Goal: Information Seeking & Learning: Check status

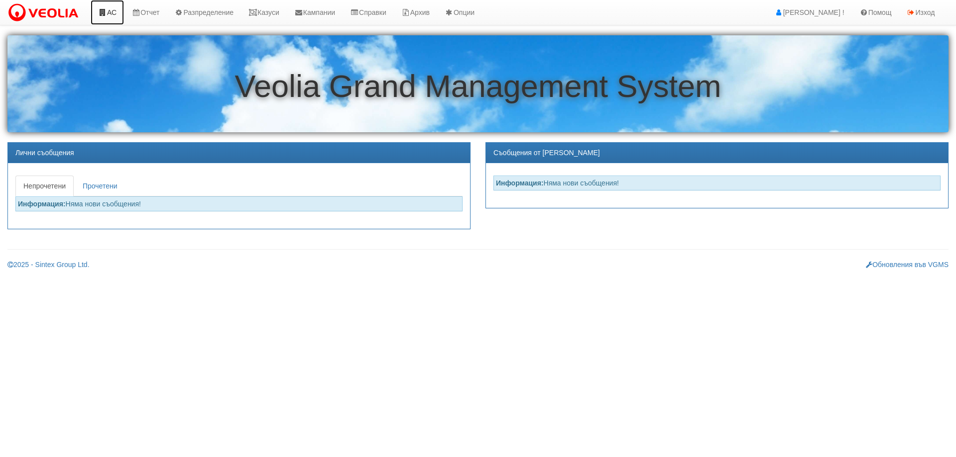
click at [109, 11] on link "АС" at bounding box center [107, 12] width 33 height 25
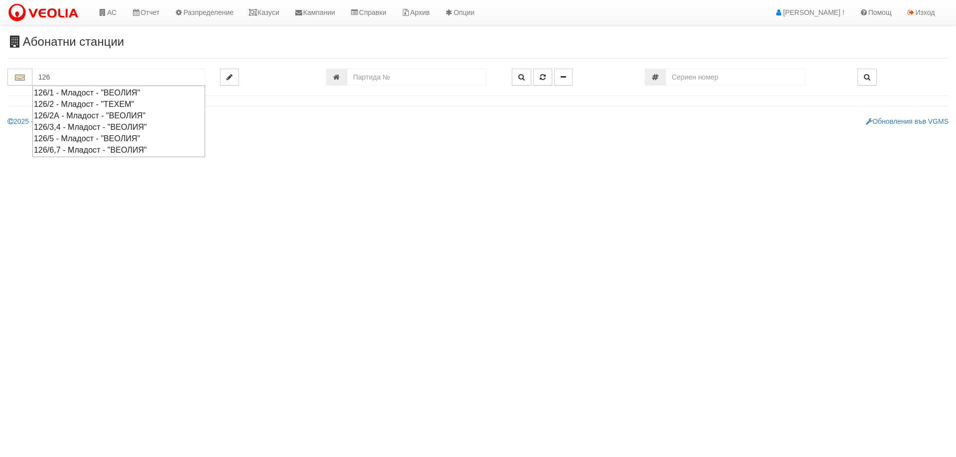
click at [75, 103] on div "126/2 - Младост - "ТЕХЕМ"" at bounding box center [119, 104] width 170 height 11
type input "126/2 - Младост - "ТЕХЕМ""
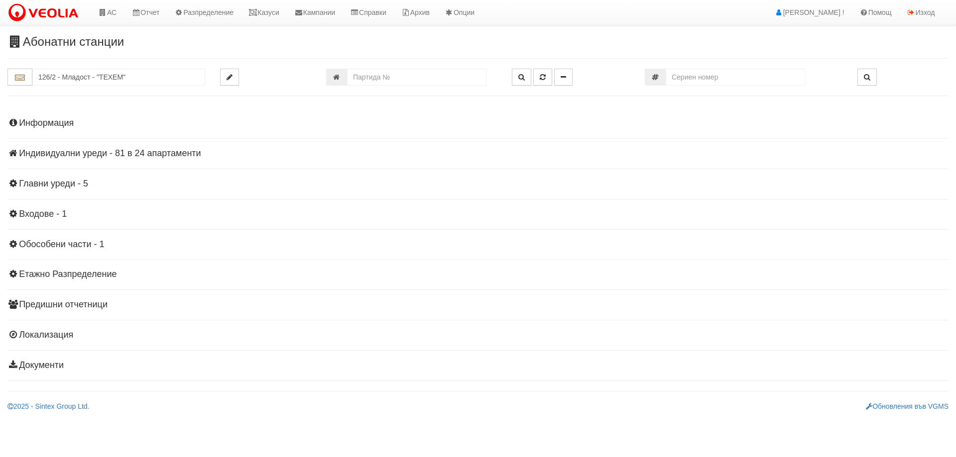
click at [122, 156] on h4 "Индивидуални уреди - 81 в 24 апартаменти" at bounding box center [477, 154] width 941 height 10
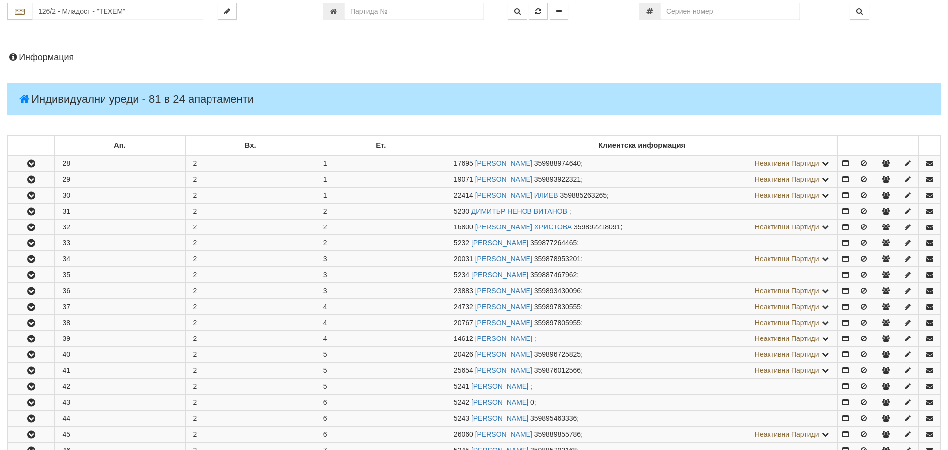
scroll to position [348, 0]
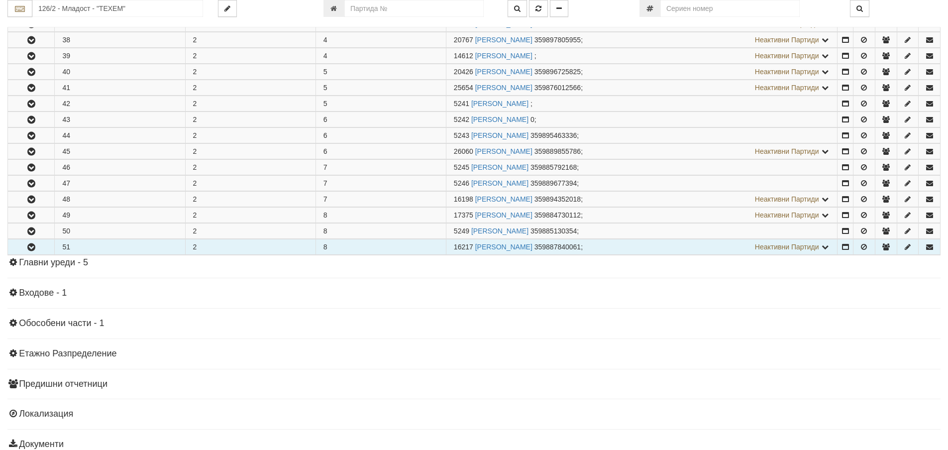
click at [35, 244] on icon "button" at bounding box center [31, 247] width 12 height 7
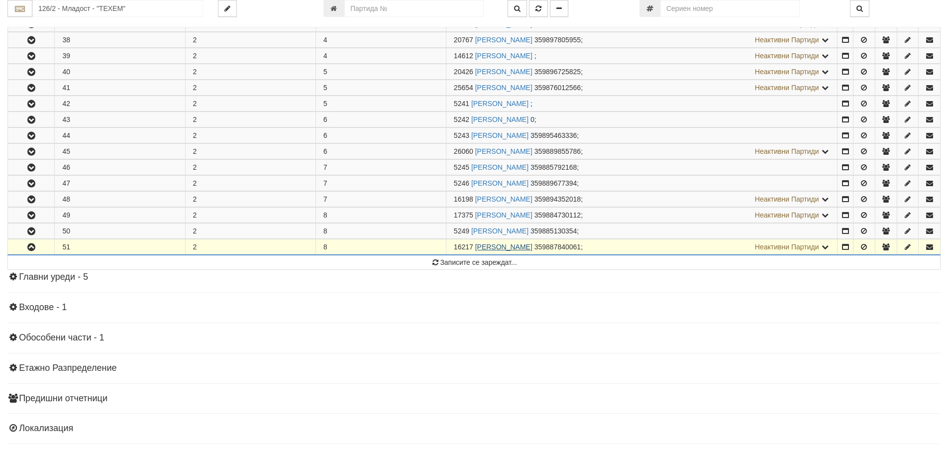
click at [518, 248] on link "КАЛИНКА НИКОВА ДОНЕВА" at bounding box center [503, 247] width 57 height 8
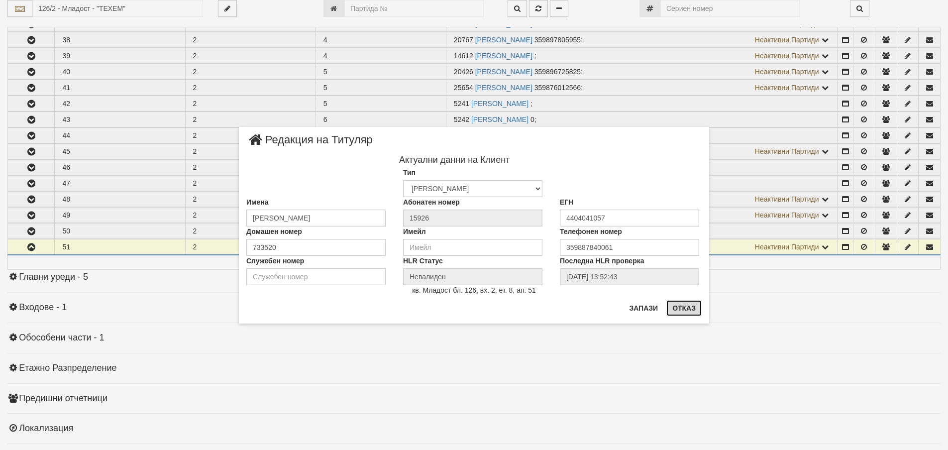
click at [676, 305] on button "Отказ" at bounding box center [684, 308] width 35 height 16
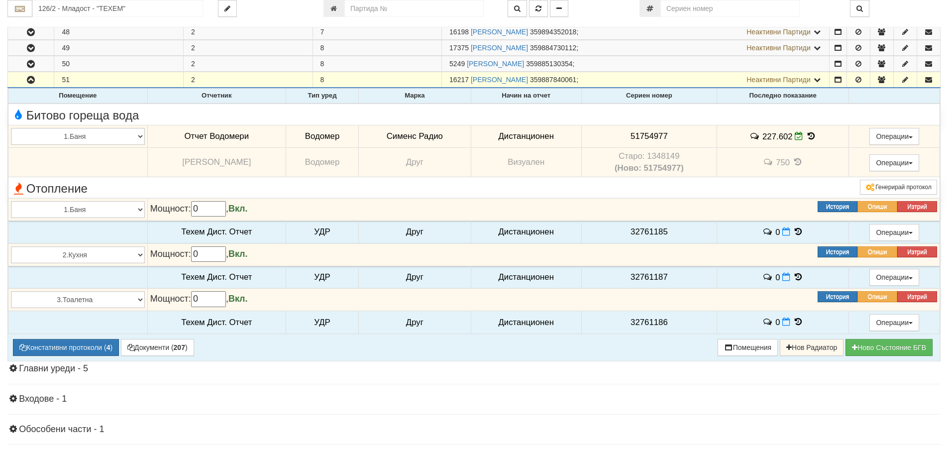
scroll to position [548, 0]
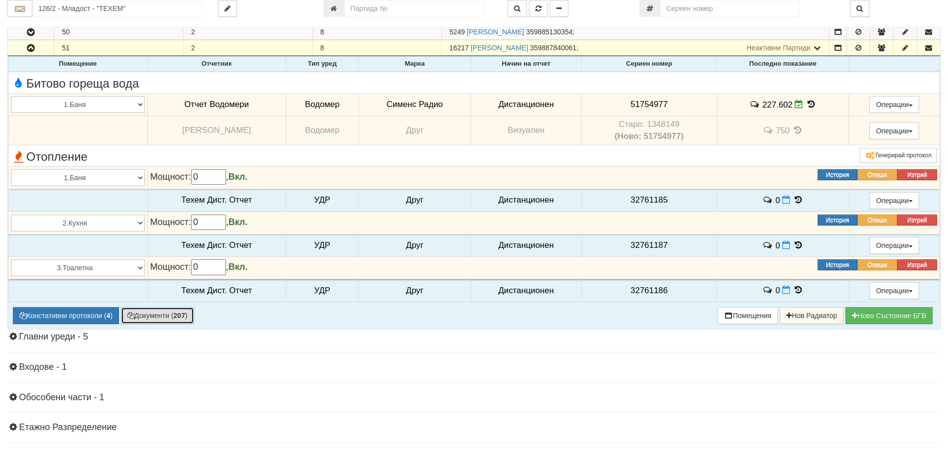
click at [156, 315] on button "Документи ( 207 )" at bounding box center [157, 315] width 73 height 17
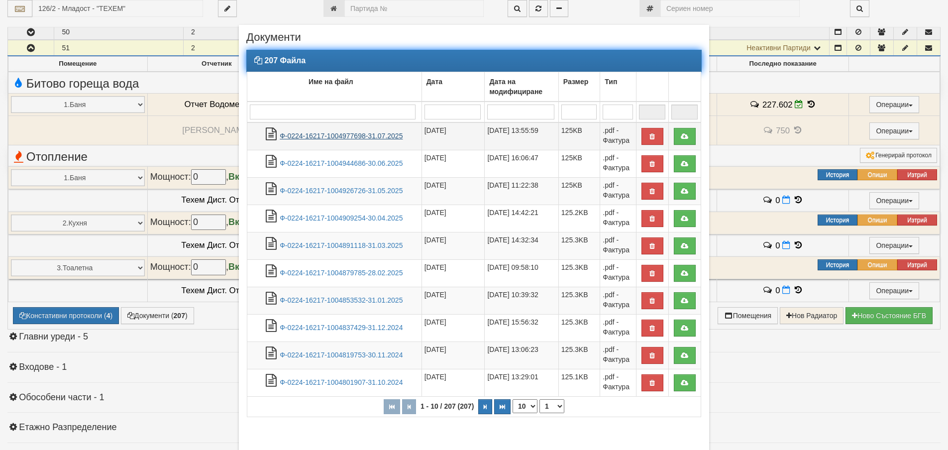
click at [349, 136] on link "Ф-0224-16217-1004977698-31.07.2025" at bounding box center [341, 136] width 123 height 8
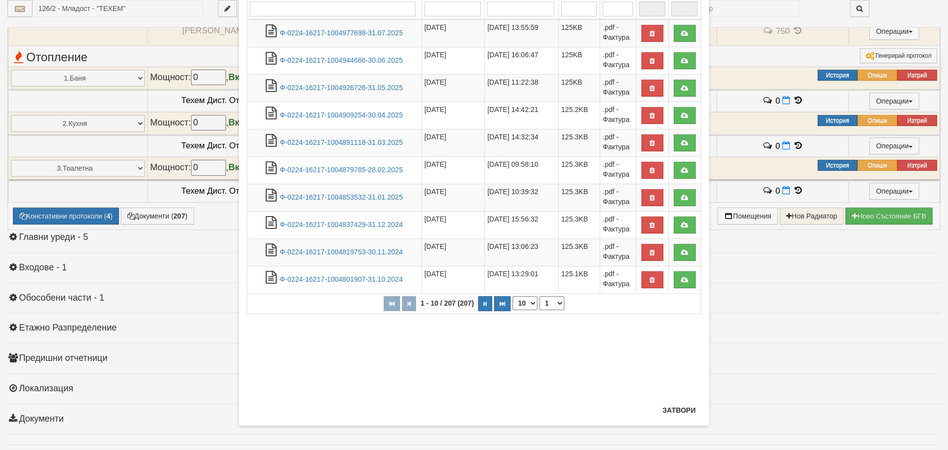
scroll to position [104, 0]
click at [670, 408] on button "Затвори" at bounding box center [679, 410] width 45 height 16
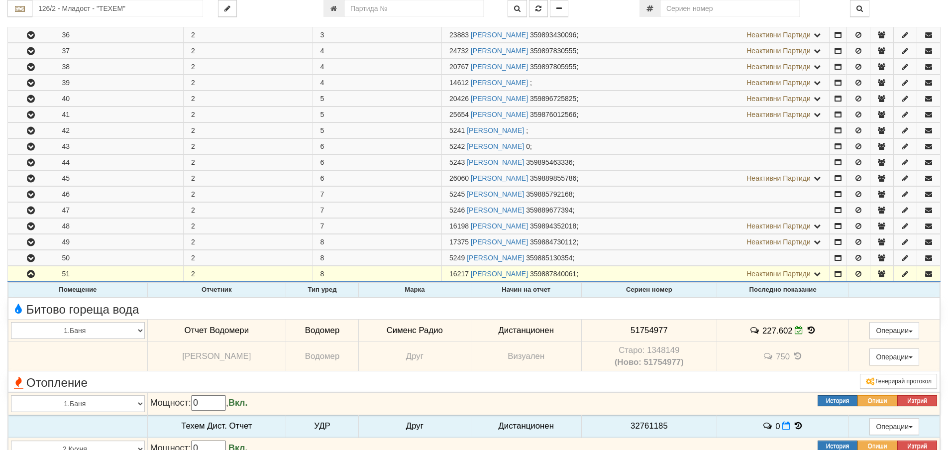
scroll to position [299, 0]
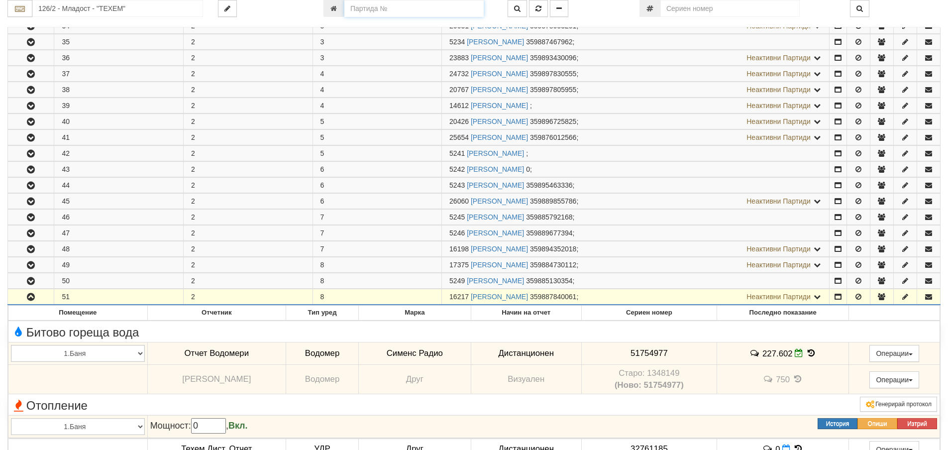
click at [361, 5] on input "number" at bounding box center [413, 8] width 139 height 17
type input "9912"
type input "026/5 - "ВЕОЛИЯ ЕНЕРДЖИ ВАРНА " ЕАД"
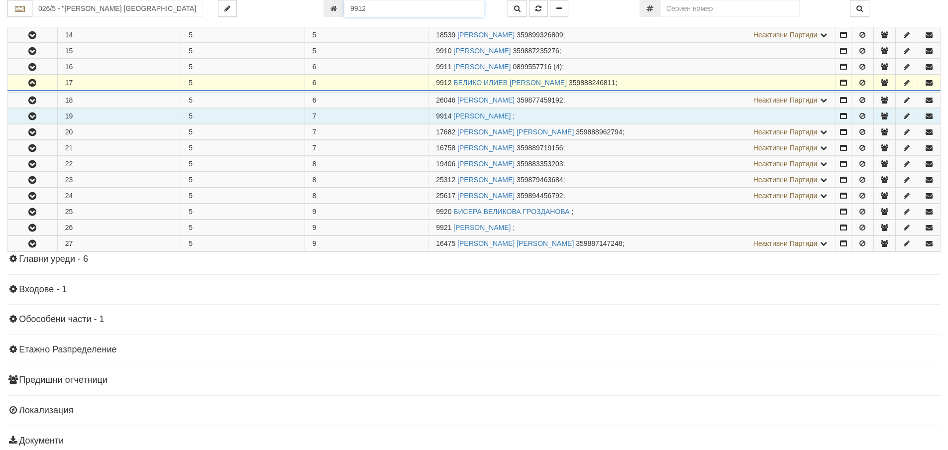
scroll to position [444, 0]
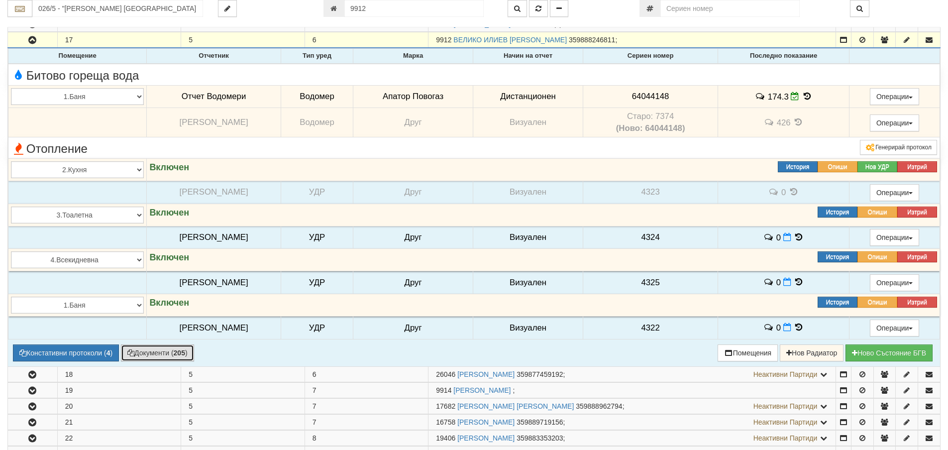
click at [174, 355] on button "Документи ( 205 )" at bounding box center [157, 352] width 73 height 17
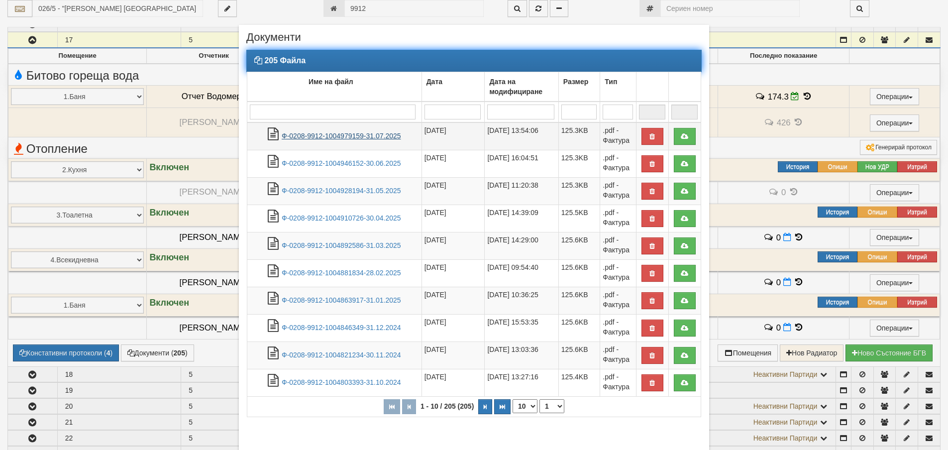
click at [331, 139] on link "Ф-0208-9912-1004979159-31.07.2025" at bounding box center [341, 136] width 119 height 8
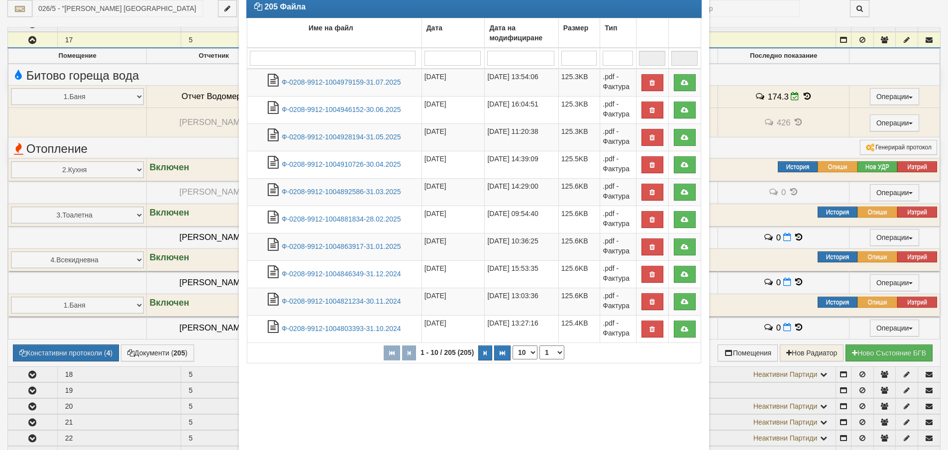
scroll to position [104, 0]
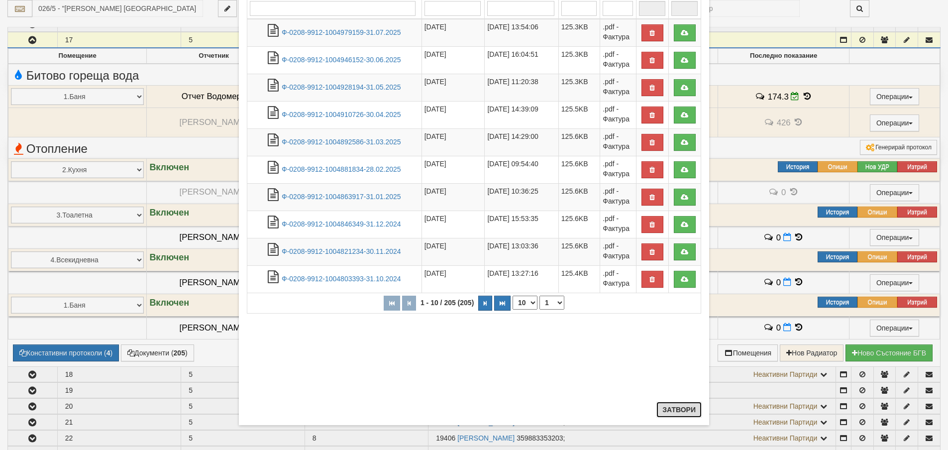
click at [671, 412] on button "Затвори" at bounding box center [679, 410] width 45 height 16
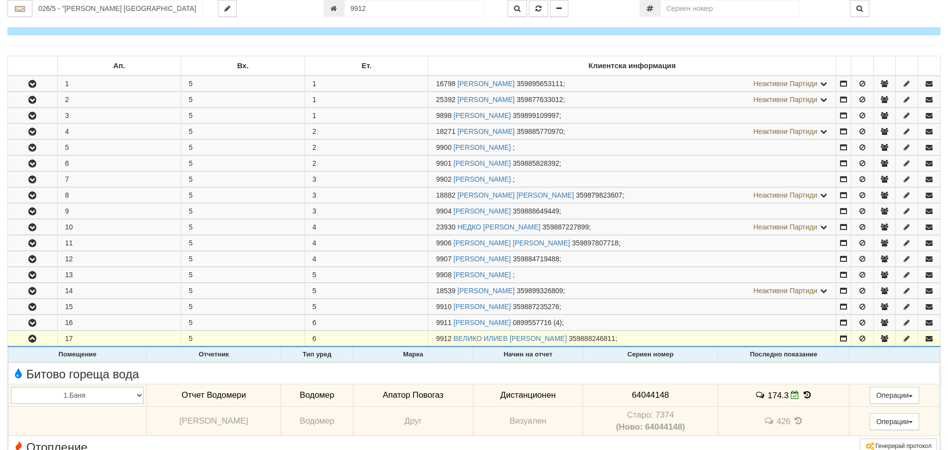
scroll to position [0, 0]
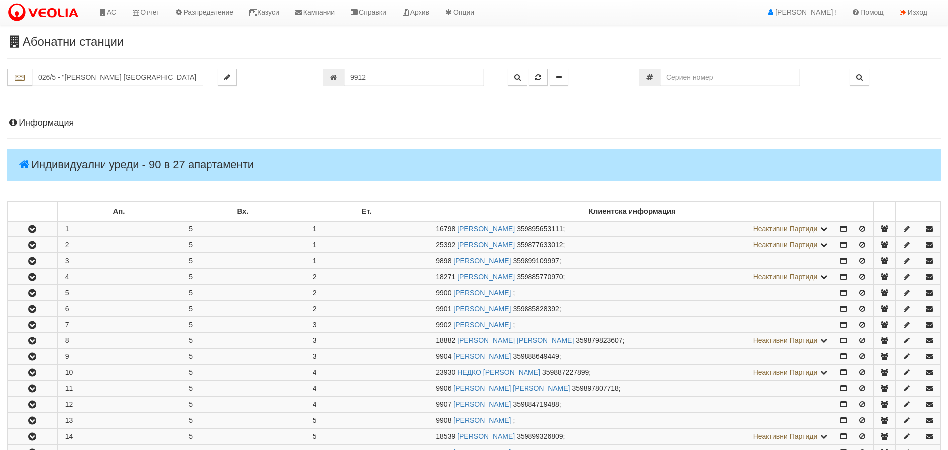
click at [30, 125] on h4 "Информация" at bounding box center [473, 123] width 933 height 10
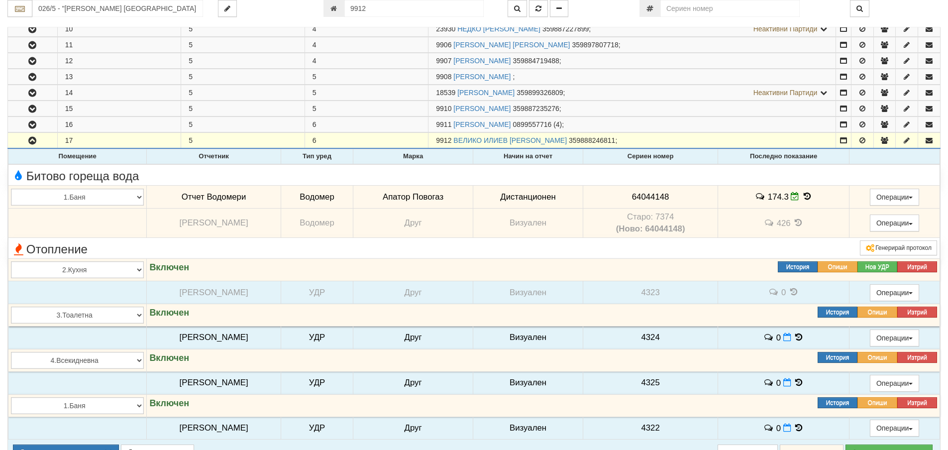
scroll to position [796, 0]
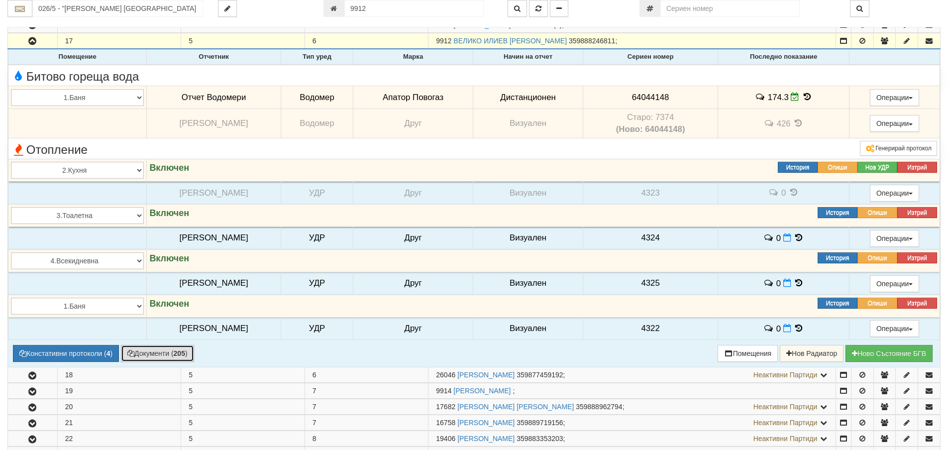
click at [162, 352] on button "Документи ( 205 )" at bounding box center [157, 353] width 73 height 17
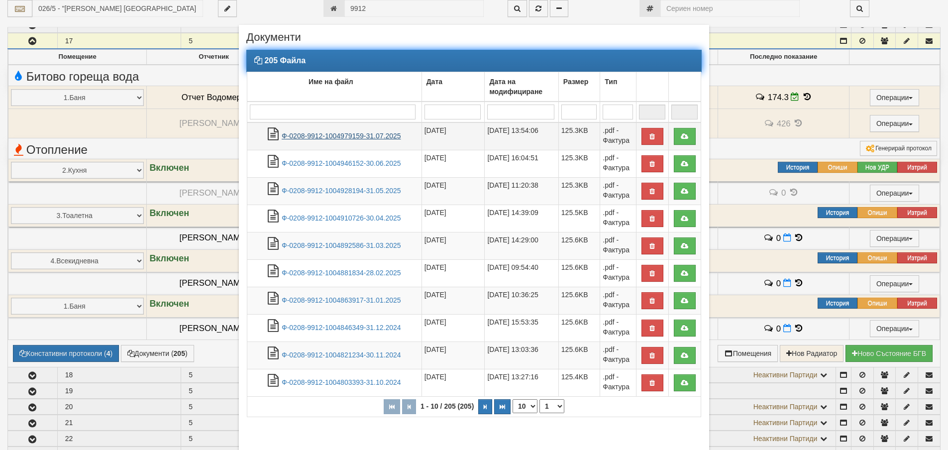
click at [347, 133] on link "Ф-0208-9912-1004979159-31.07.2025" at bounding box center [341, 136] width 119 height 8
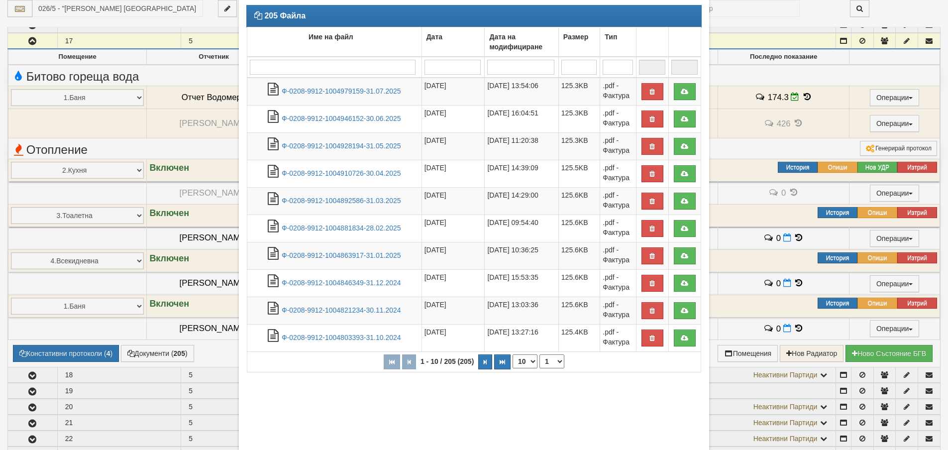
scroll to position [104, 0]
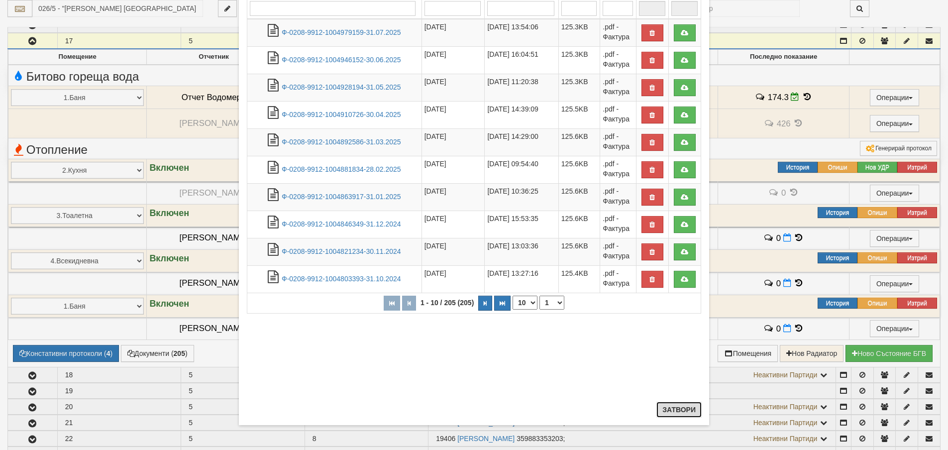
click at [676, 409] on button "Затвори" at bounding box center [679, 410] width 45 height 16
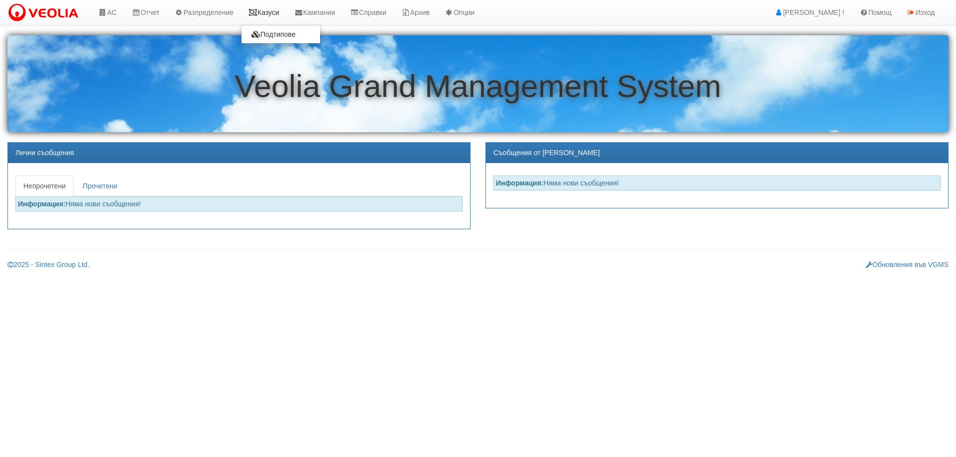
click at [274, 13] on link "Казуси" at bounding box center [264, 12] width 46 height 25
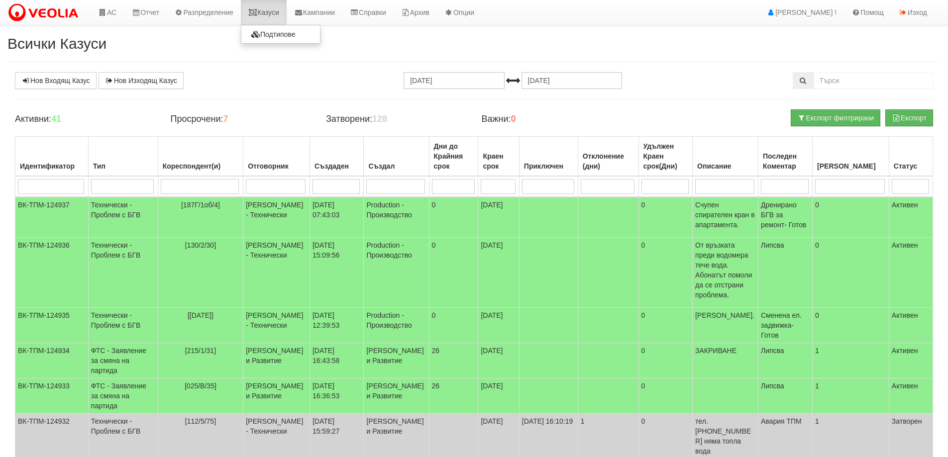
click at [269, 10] on link "Казуси" at bounding box center [264, 12] width 46 height 25
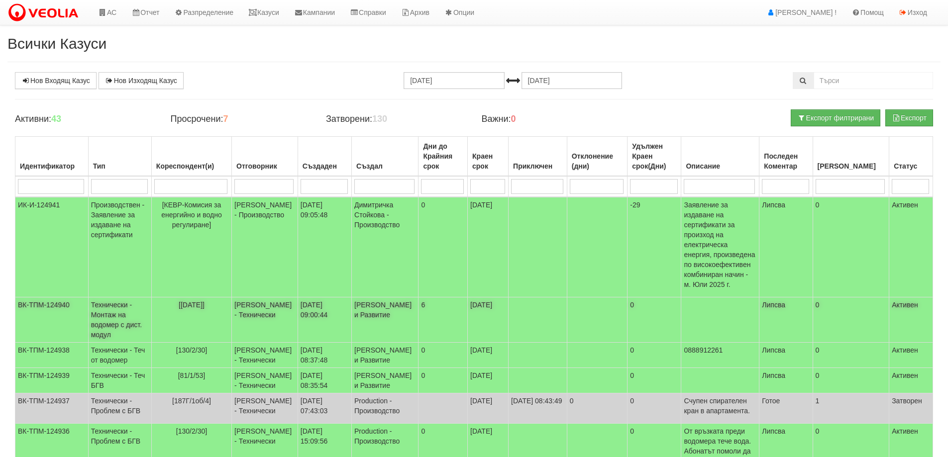
click at [108, 298] on td "Технически - Монтаж на водомер с дист. модул" at bounding box center [119, 320] width 63 height 45
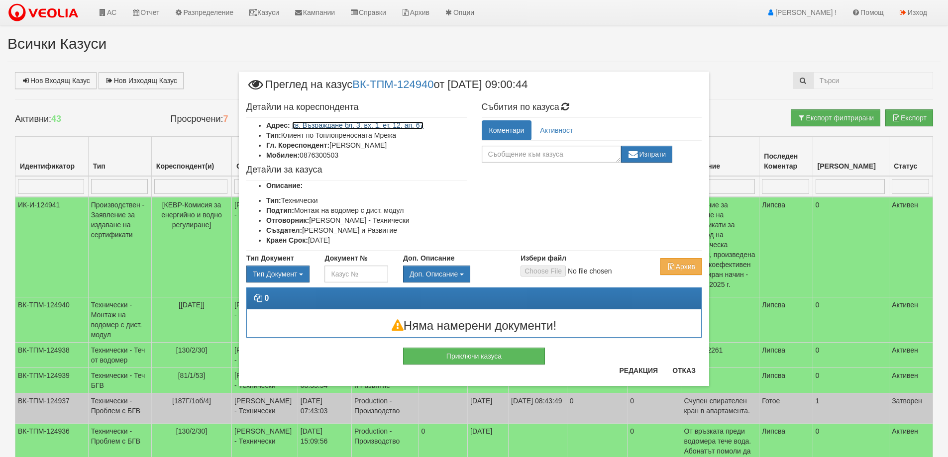
click at [404, 126] on link "кв. Възраждане бл. 3, вх. 1, ет. 12, ап. 67" at bounding box center [358, 125] width 132 height 8
click at [683, 373] on button "Отказ" at bounding box center [684, 371] width 35 height 16
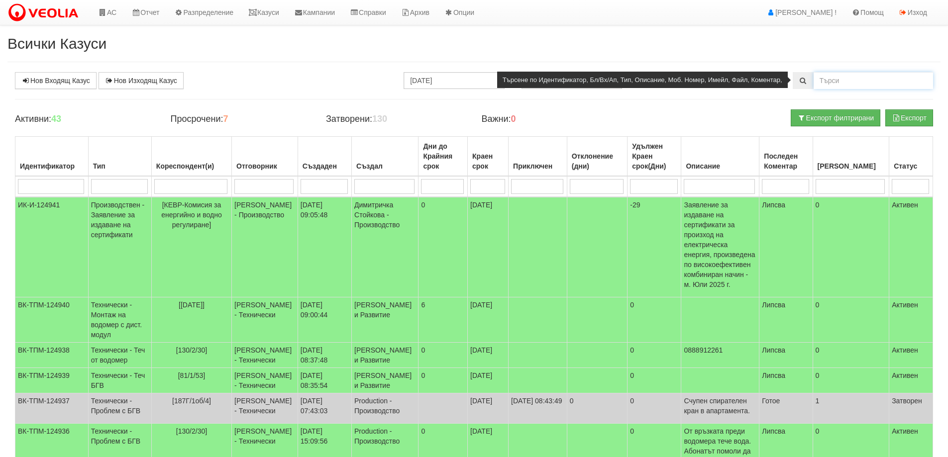
click at [845, 84] on input "text" at bounding box center [873, 80] width 119 height 17
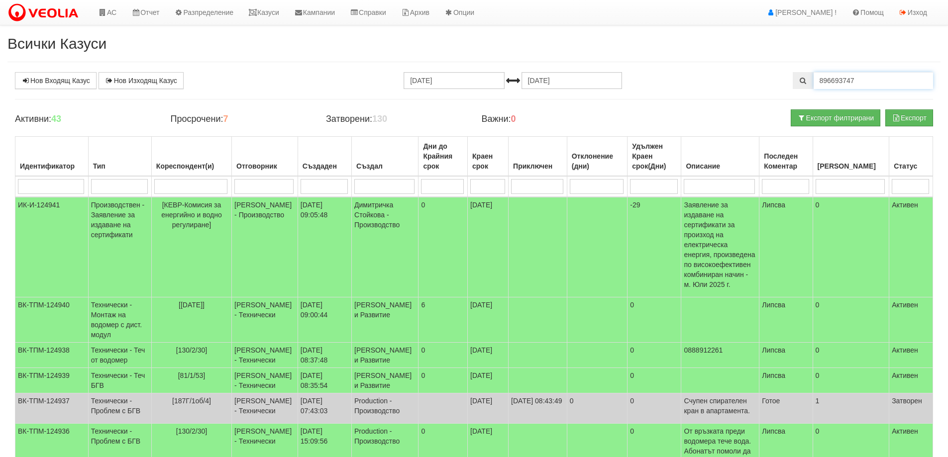
type input "896693747"
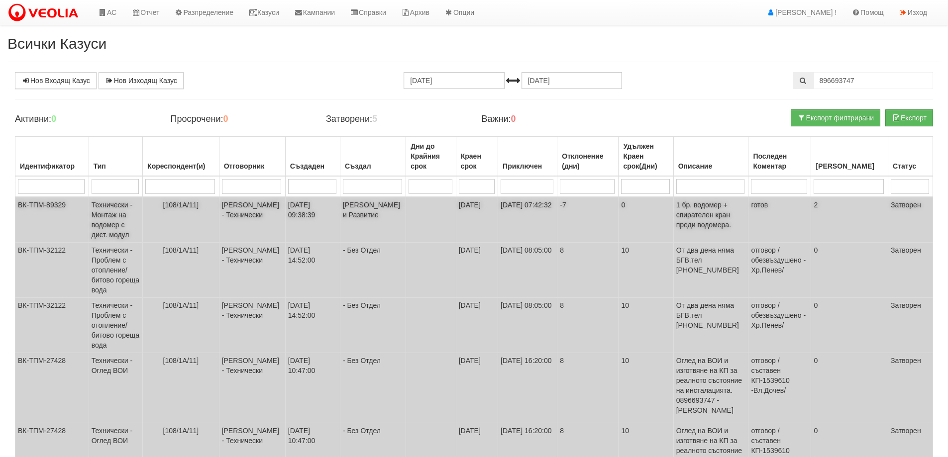
click at [106, 223] on td "Технически - Монтаж на водомер с дист. модул" at bounding box center [116, 220] width 54 height 46
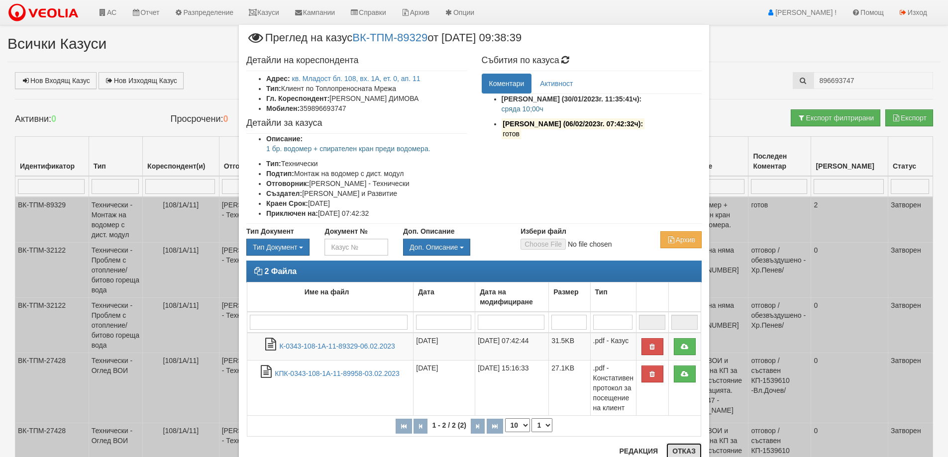
click at [686, 450] on button "Отказ" at bounding box center [684, 452] width 35 height 16
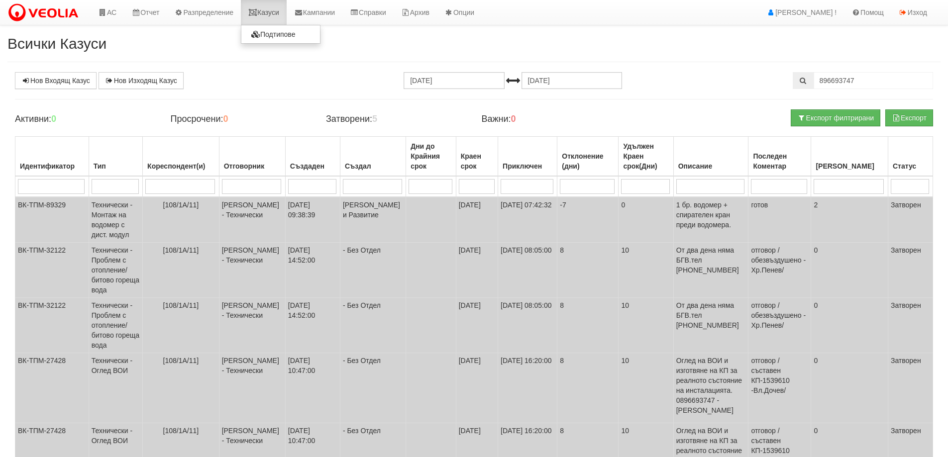
click at [264, 11] on link "Казуси" at bounding box center [264, 12] width 46 height 25
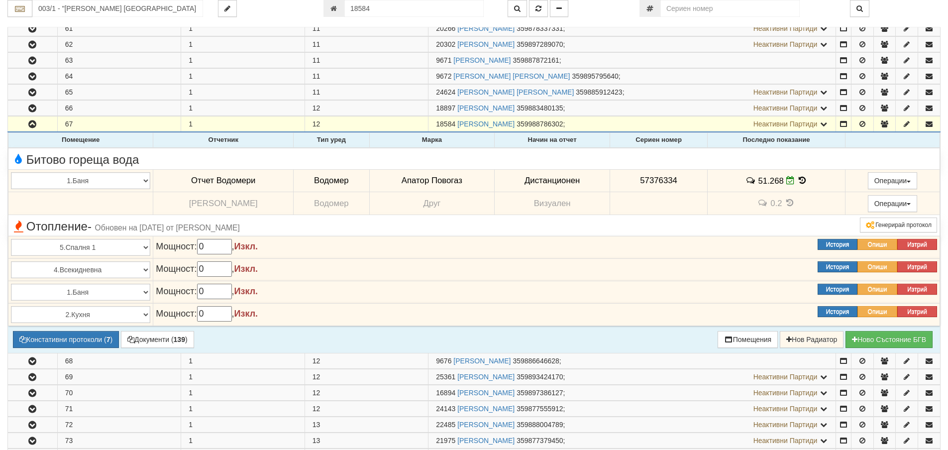
scroll to position [1148, 0]
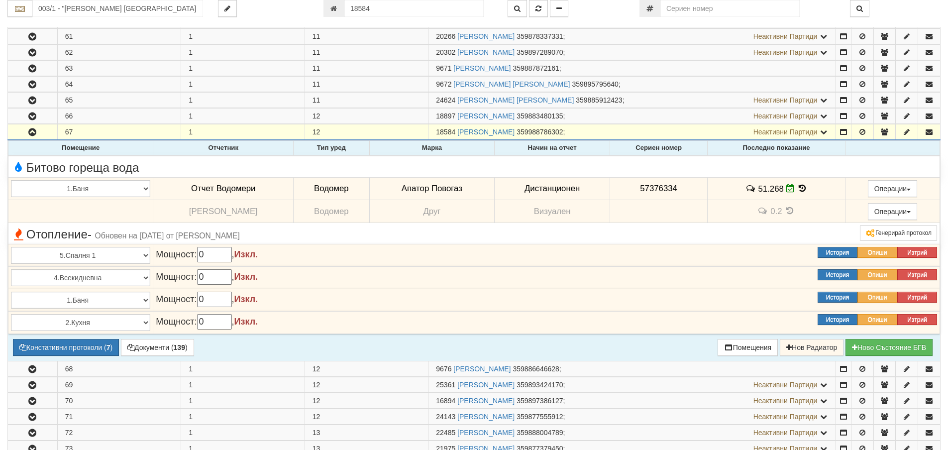
click at [798, 187] on icon at bounding box center [802, 188] width 11 height 8
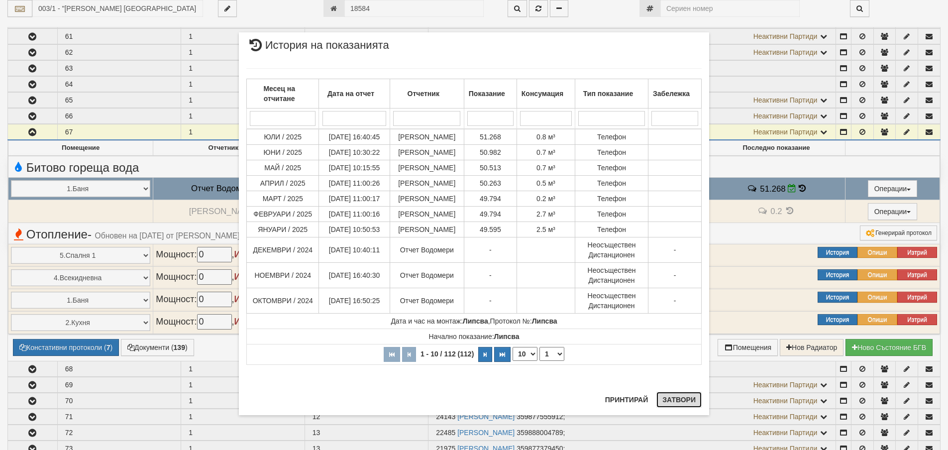
click at [679, 396] on button "Затвори" at bounding box center [679, 400] width 45 height 16
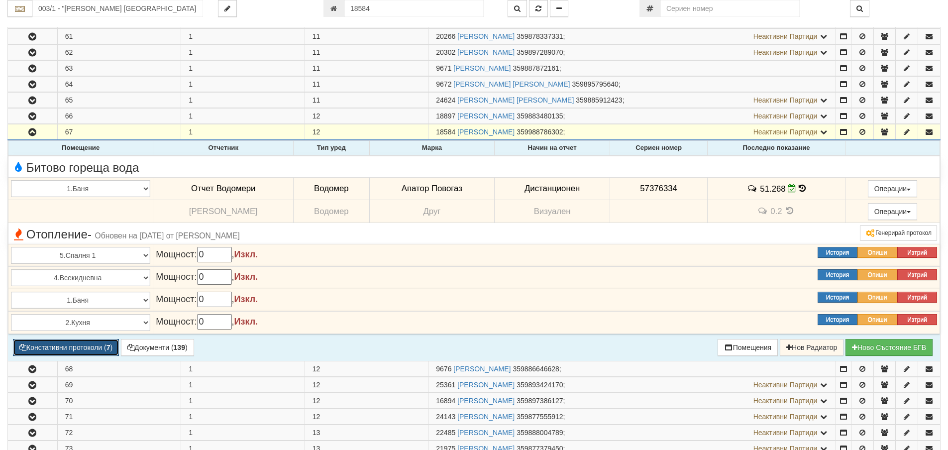
click at [91, 342] on button "Констативни протоколи ( 7 )" at bounding box center [66, 347] width 106 height 17
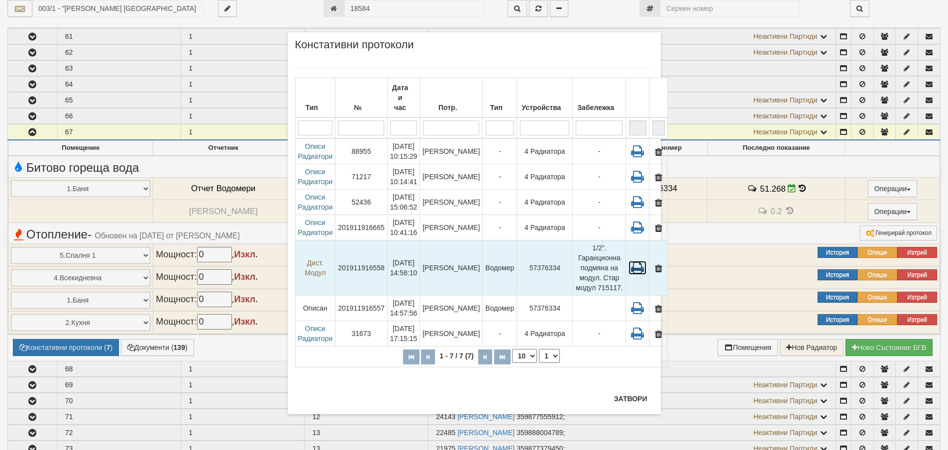
click at [629, 261] on icon at bounding box center [638, 268] width 18 height 14
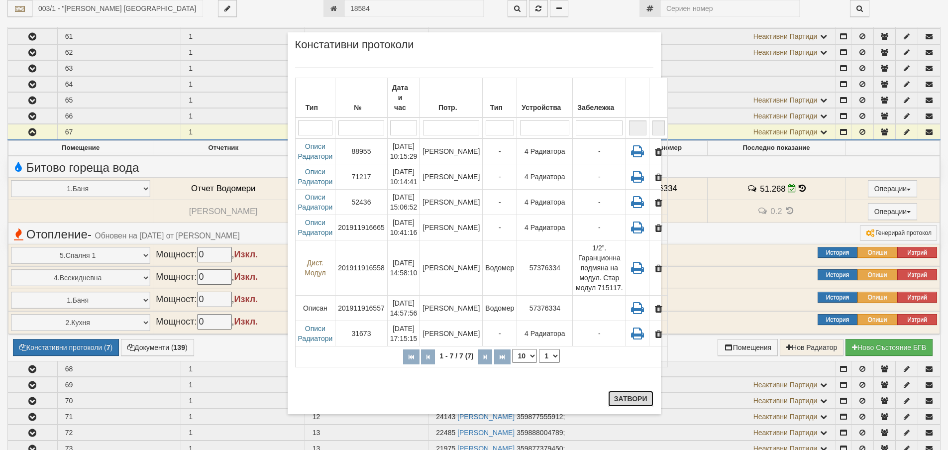
click at [630, 399] on button "Затвори" at bounding box center [630, 399] width 45 height 16
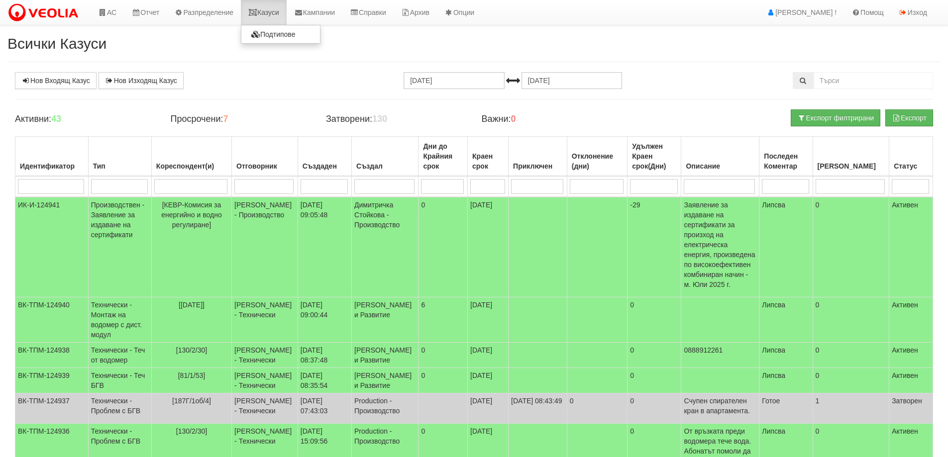
click at [270, 11] on link "Казуси" at bounding box center [264, 12] width 46 height 25
click at [277, 12] on link "Казуси" at bounding box center [264, 12] width 46 height 25
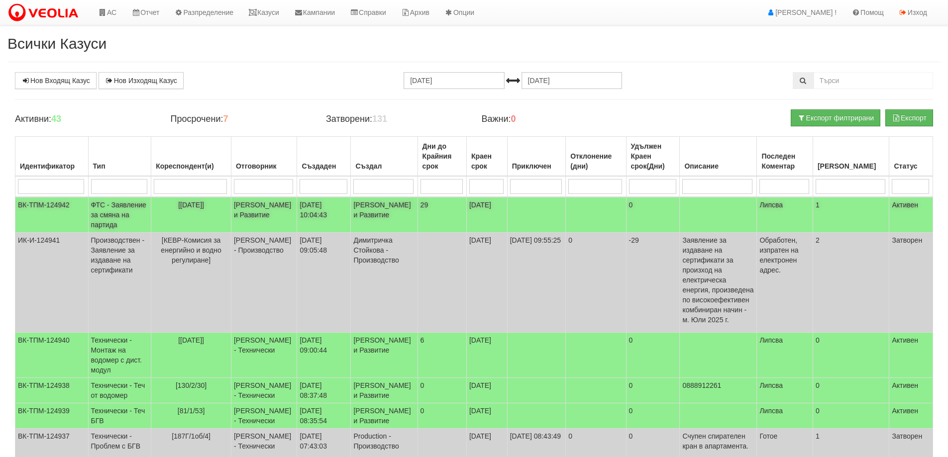
click at [112, 220] on td "ФТС - Заявление за смяна на партида" at bounding box center [119, 215] width 63 height 36
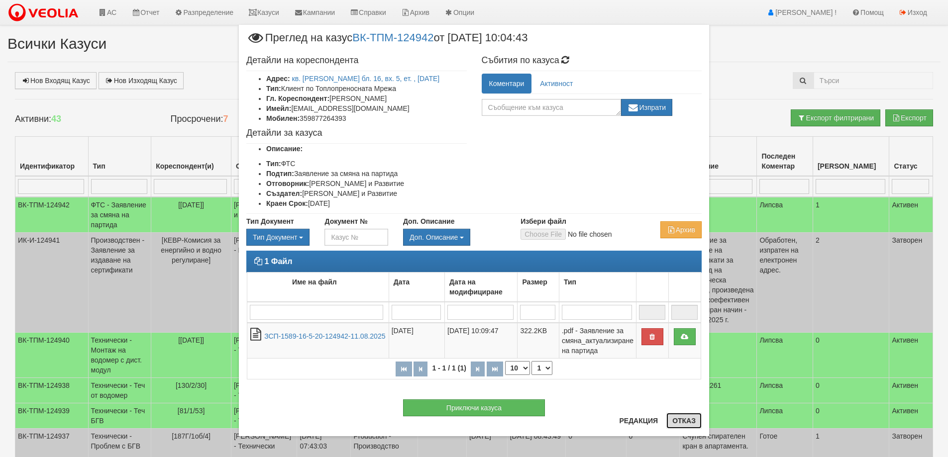
click at [673, 420] on button "Отказ" at bounding box center [684, 421] width 35 height 16
